Goal: Task Accomplishment & Management: Use online tool/utility

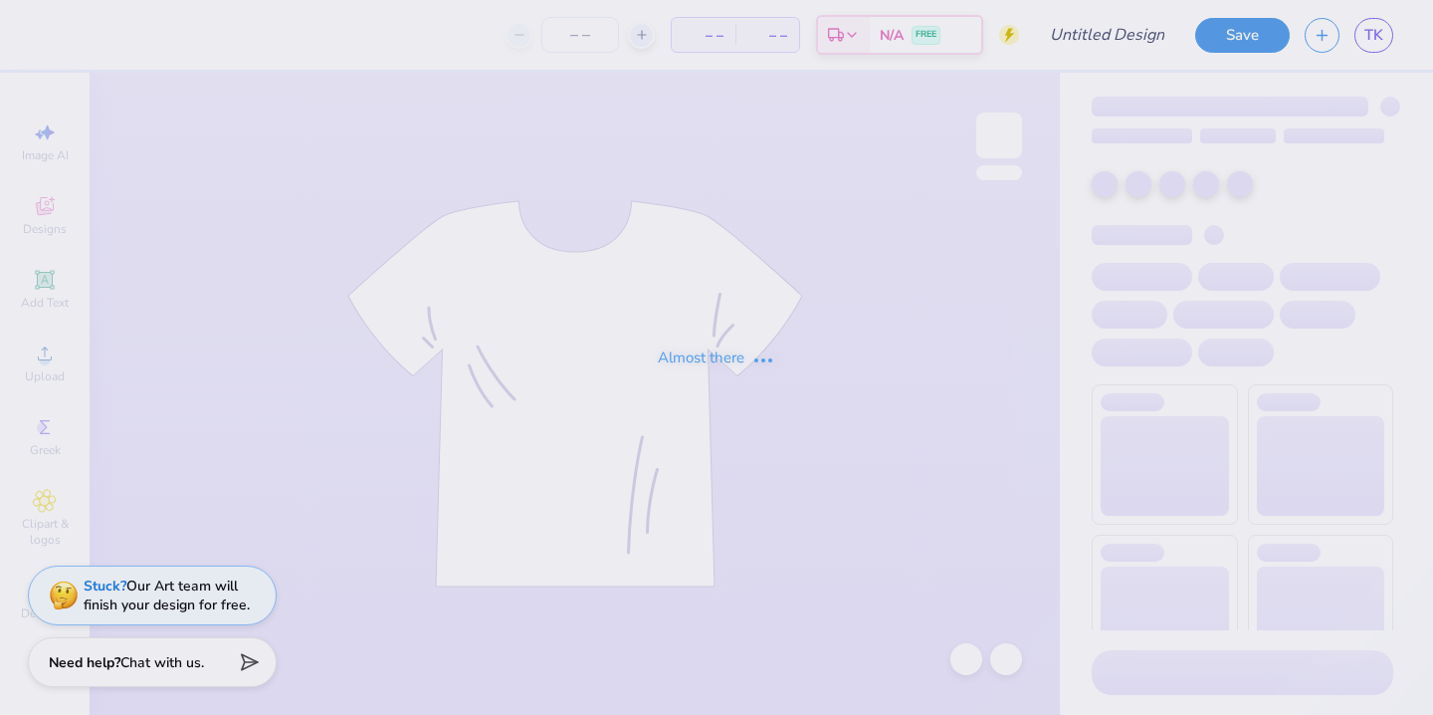
type input "Pi Phi Gals Brunch"
type input "50"
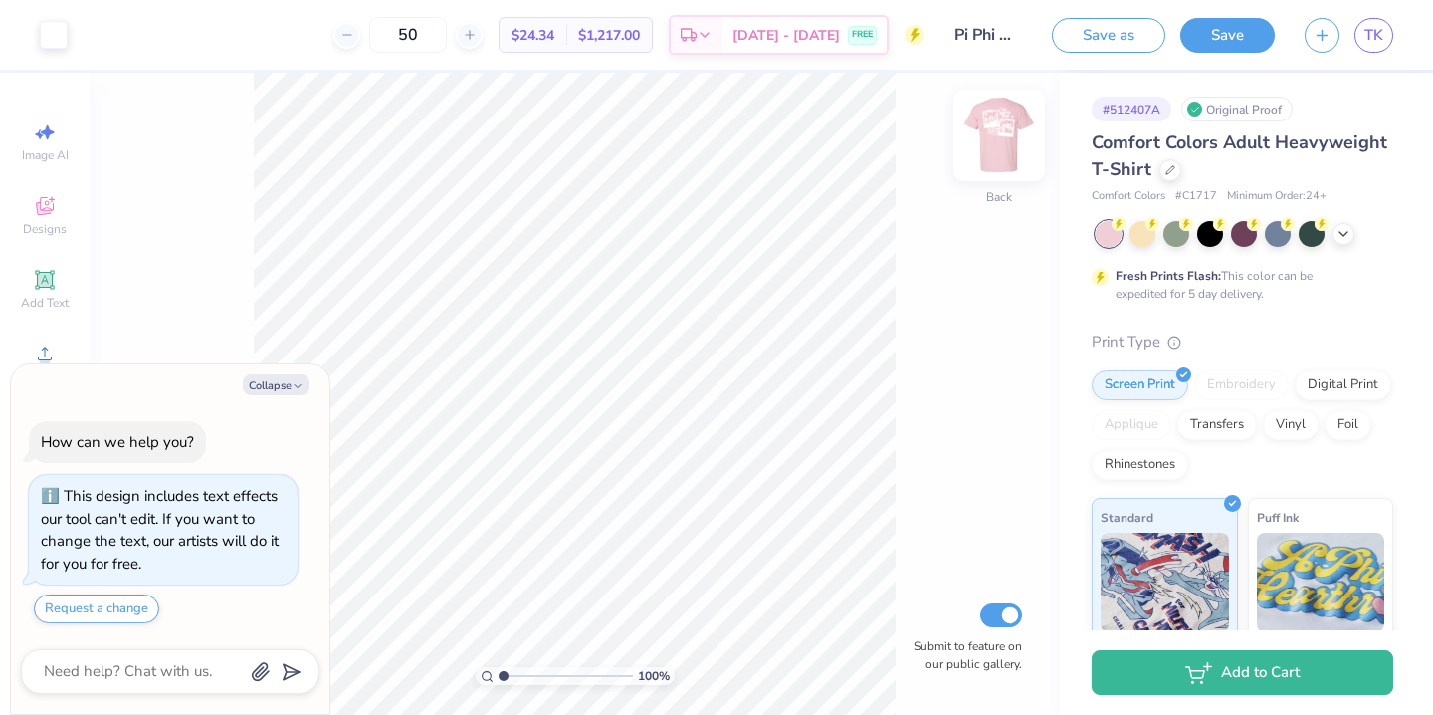
click at [998, 127] on img at bounding box center [999, 136] width 80 height 80
click at [996, 147] on img at bounding box center [999, 136] width 80 height 80
click at [996, 147] on img at bounding box center [999, 135] width 40 height 40
type textarea "x"
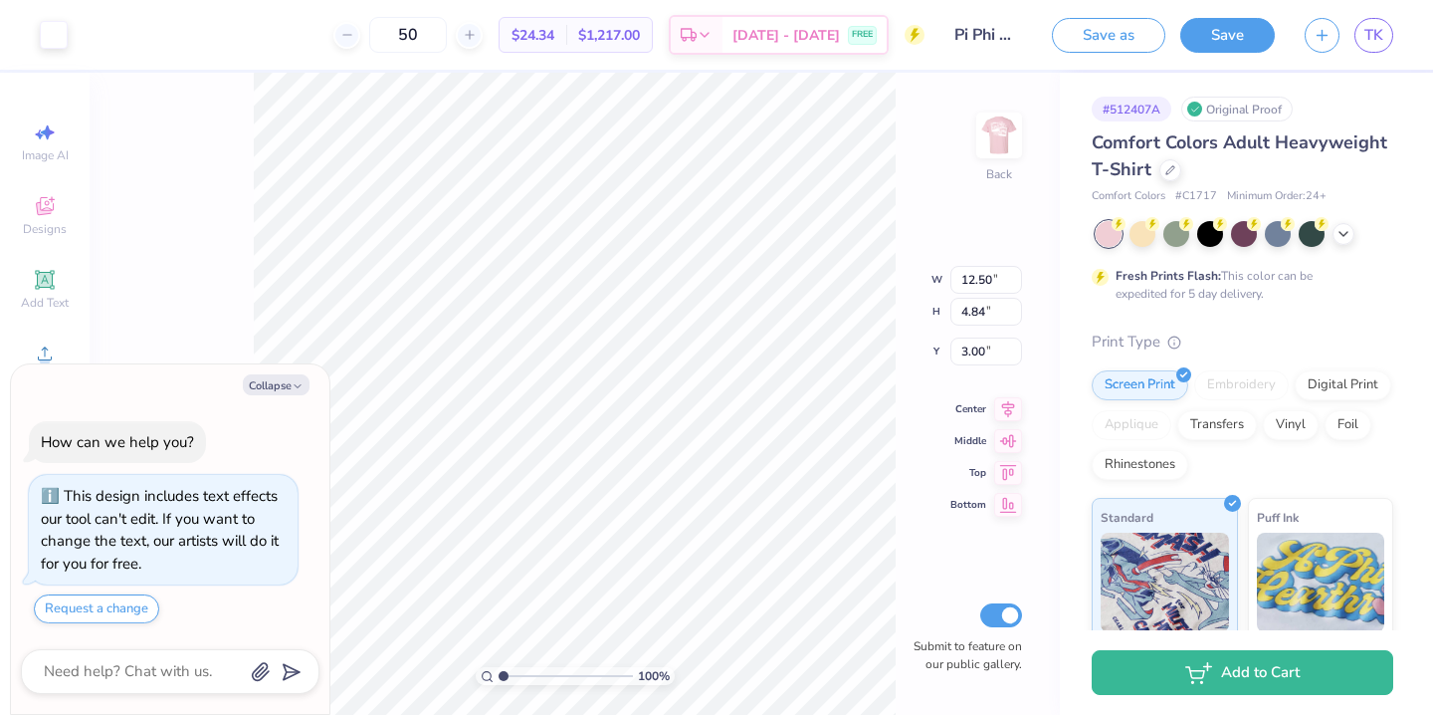
type input "7.08"
type input "2.74"
type textarea "x"
type input "4.11"
type textarea "x"
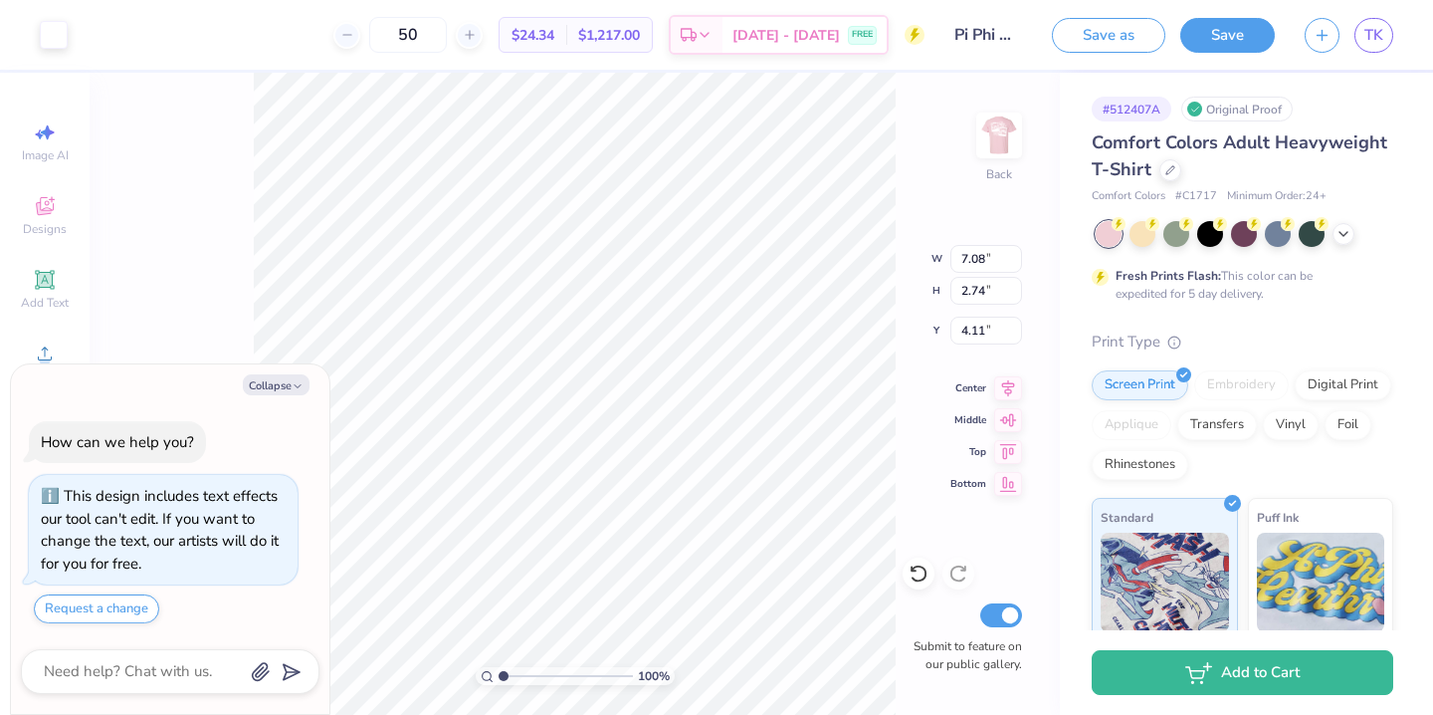
type input "4.10"
type textarea "x"
type input "6.20"
type input "2.40"
type textarea "x"
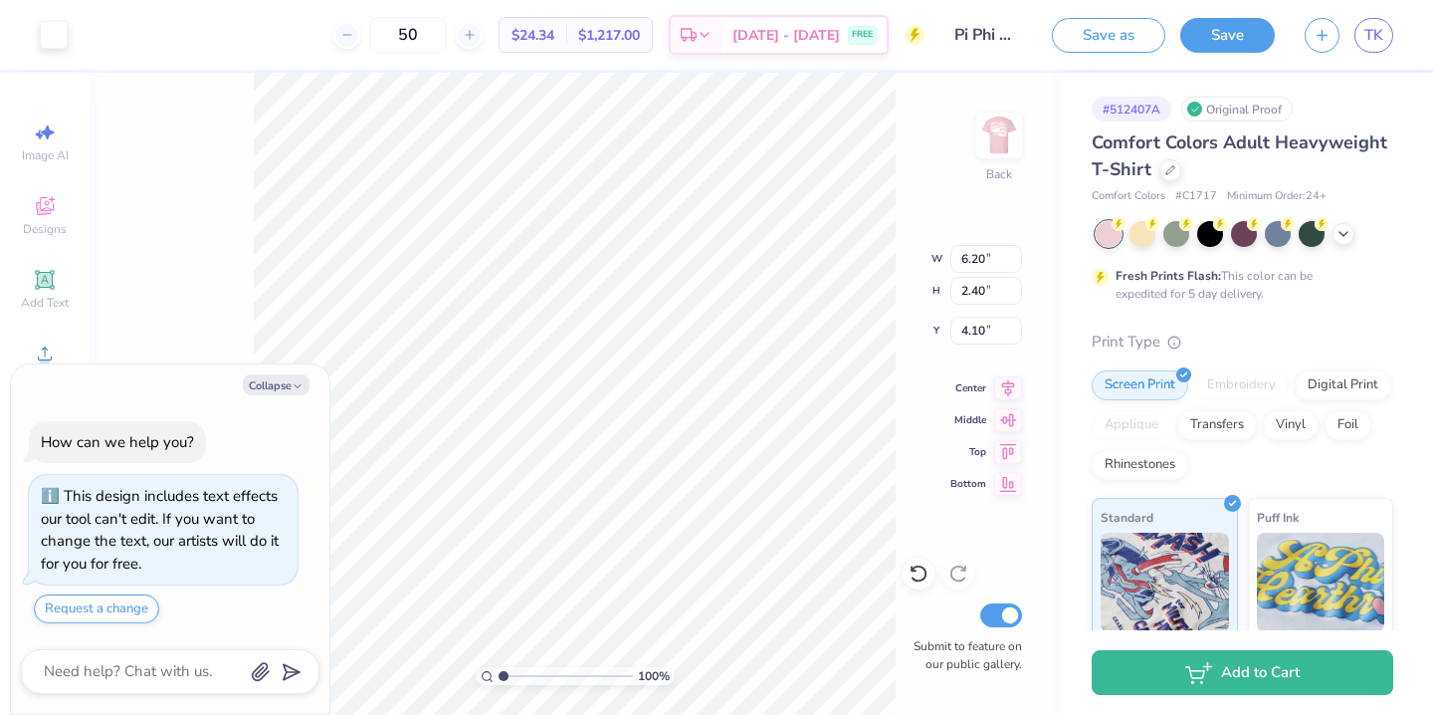
type input "4.39"
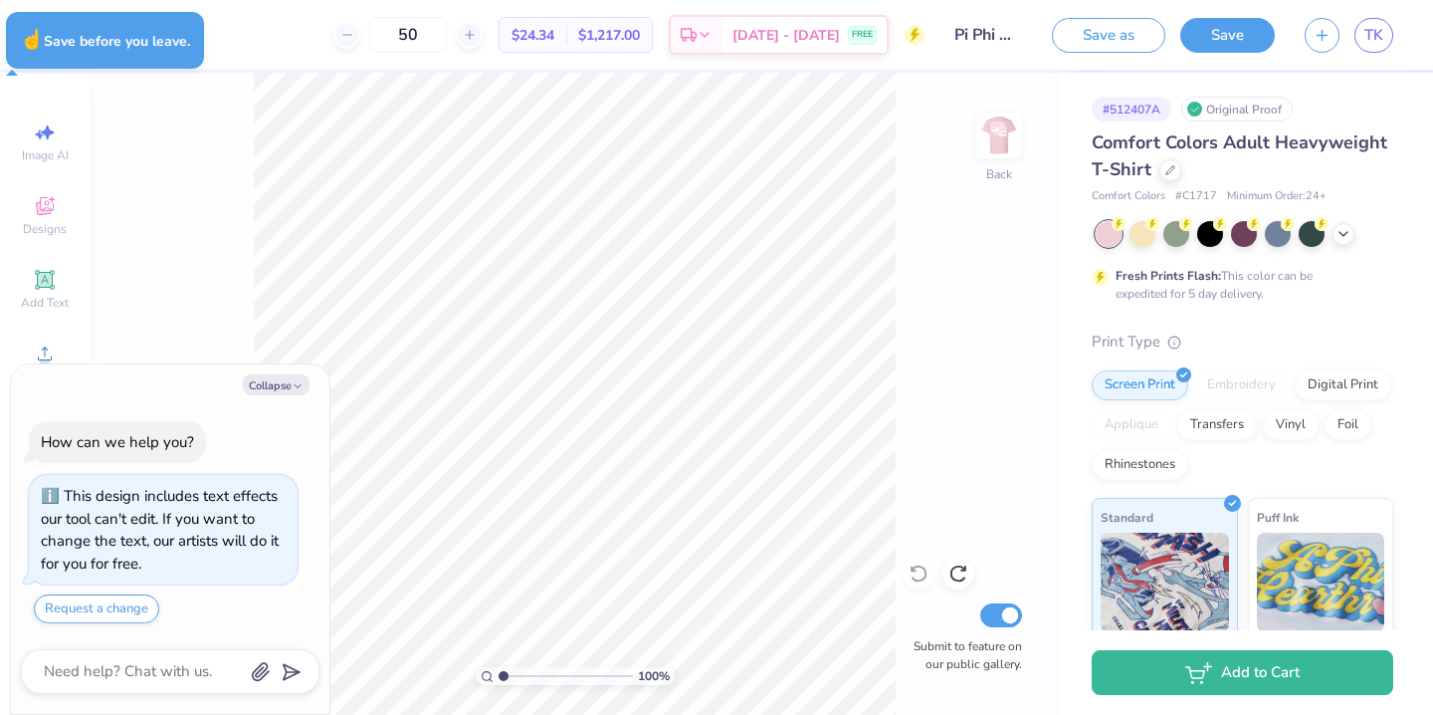
type textarea "x"
